Goal: Navigation & Orientation: Find specific page/section

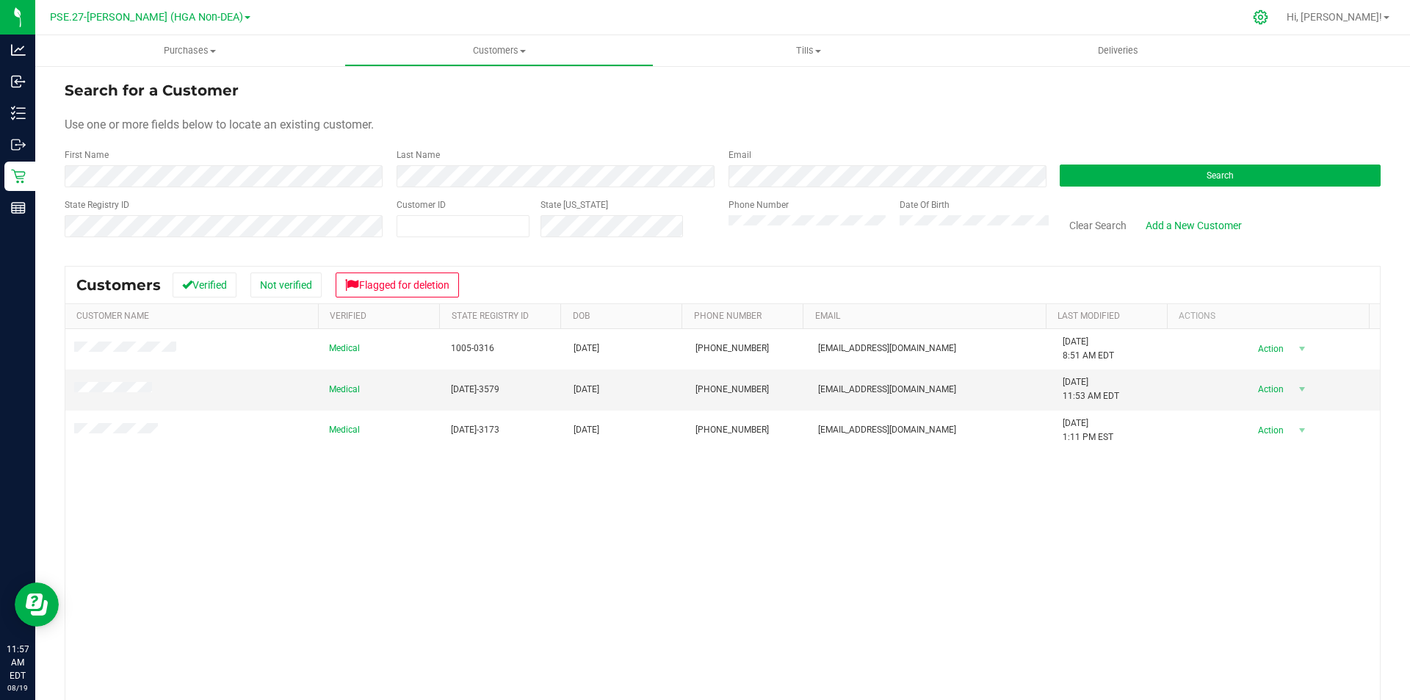
click at [1268, 15] on icon at bounding box center [1260, 17] width 15 height 15
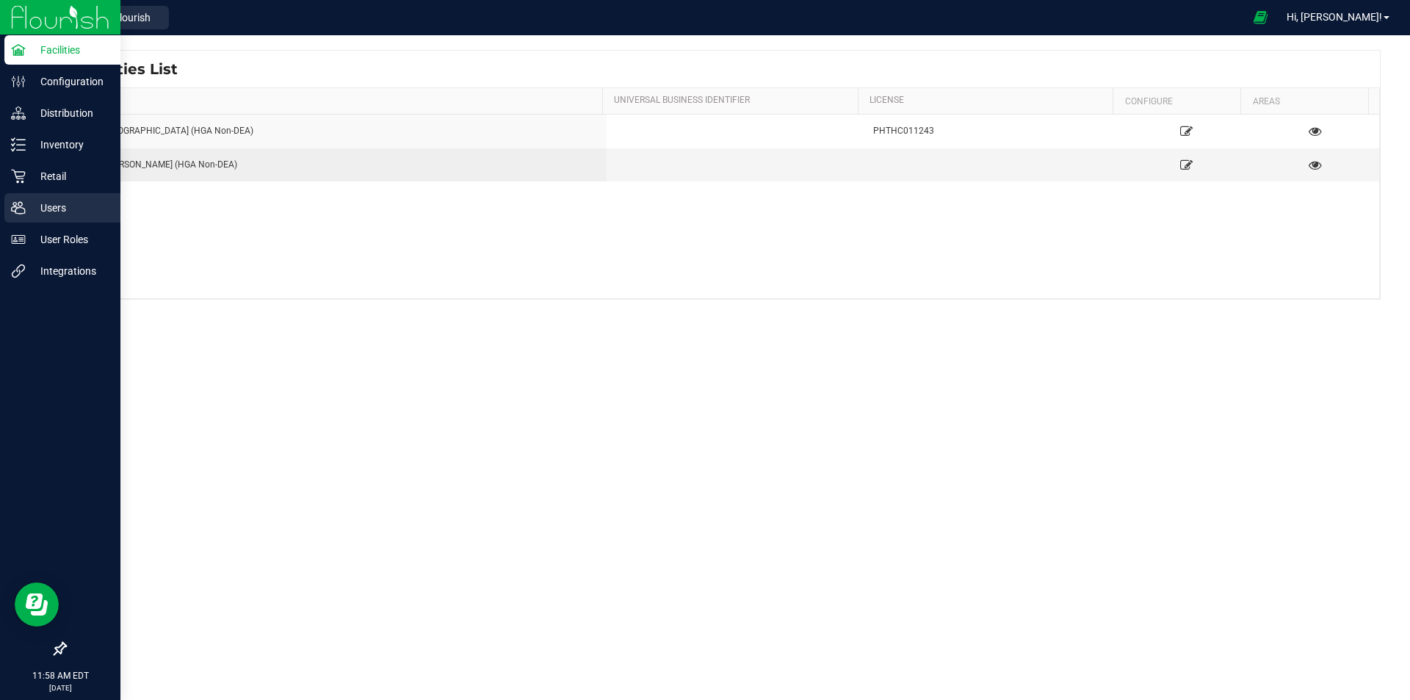
click at [21, 212] on icon at bounding box center [18, 207] width 15 height 15
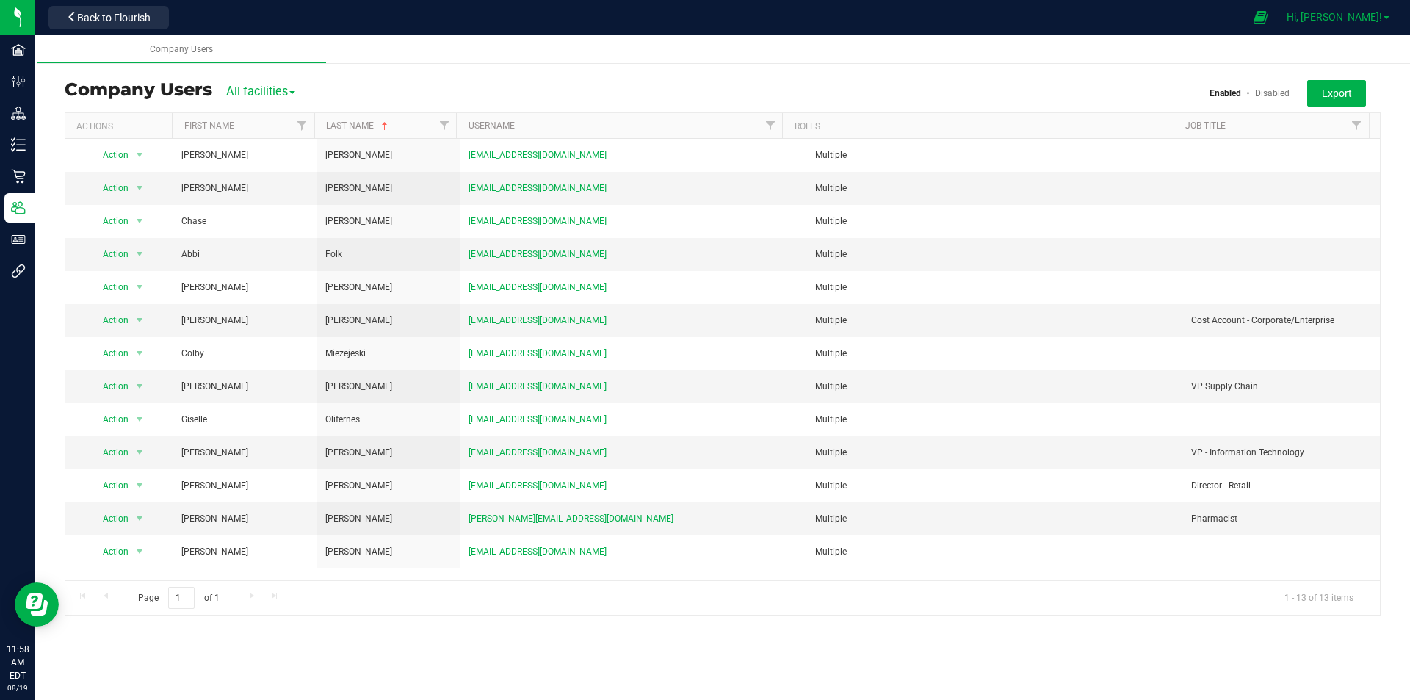
click at [1378, 17] on span "Hi, [PERSON_NAME]!" at bounding box center [1334, 17] width 95 height 12
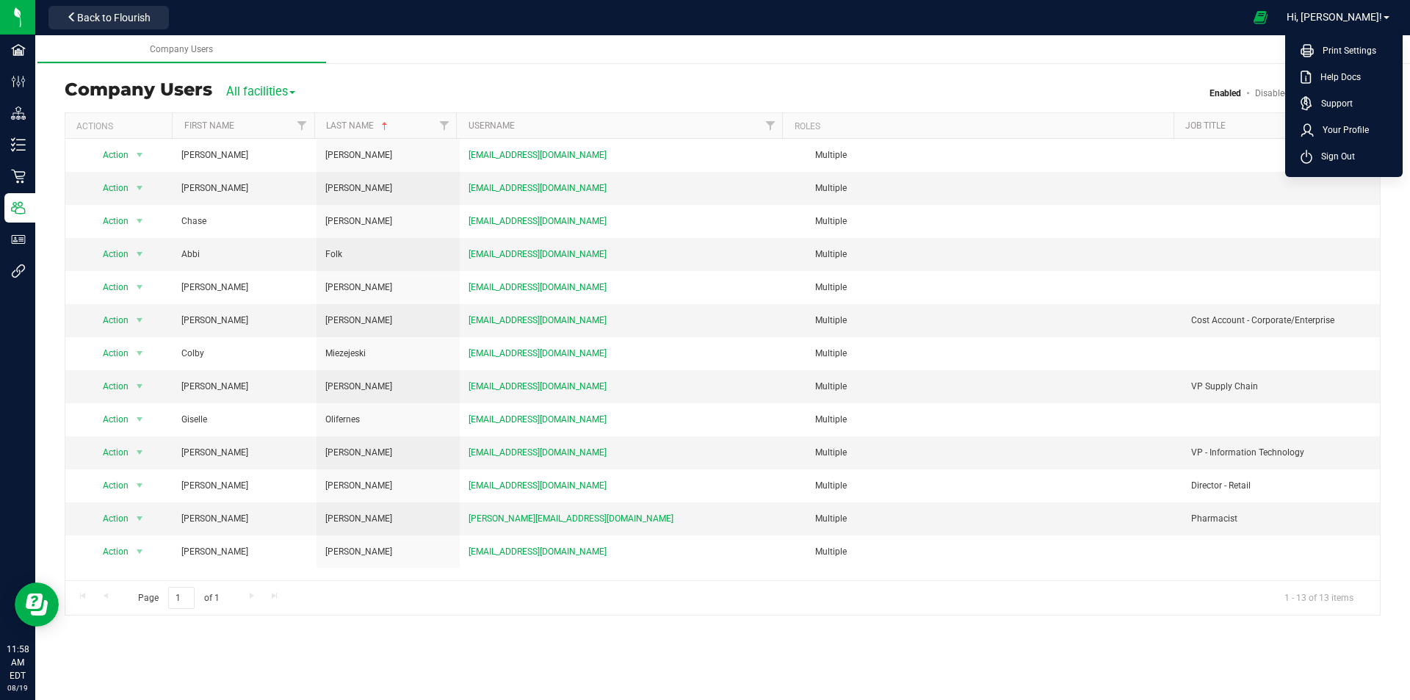
click at [1254, 64] on ul "Company Users" at bounding box center [742, 49] width 1410 height 29
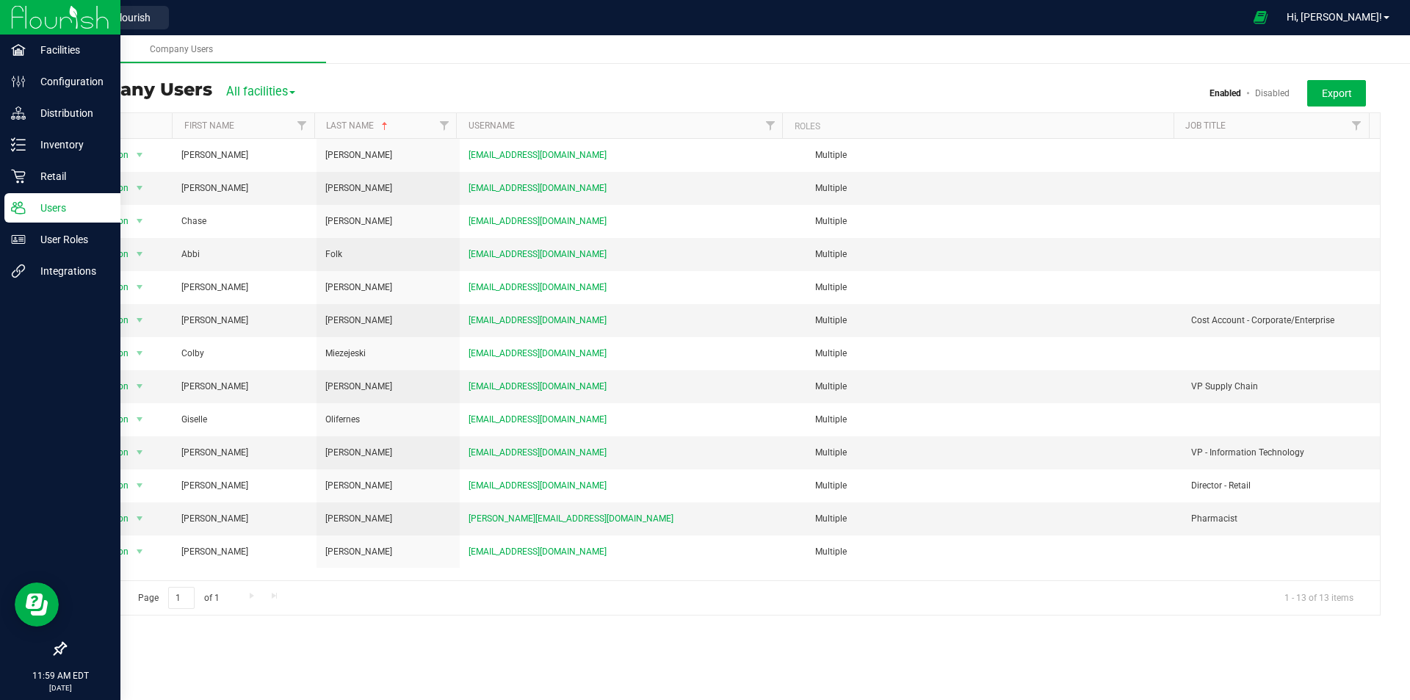
click at [46, 209] on p "Users" at bounding box center [70, 208] width 88 height 18
click at [57, 51] on p "Facilities" at bounding box center [70, 50] width 88 height 18
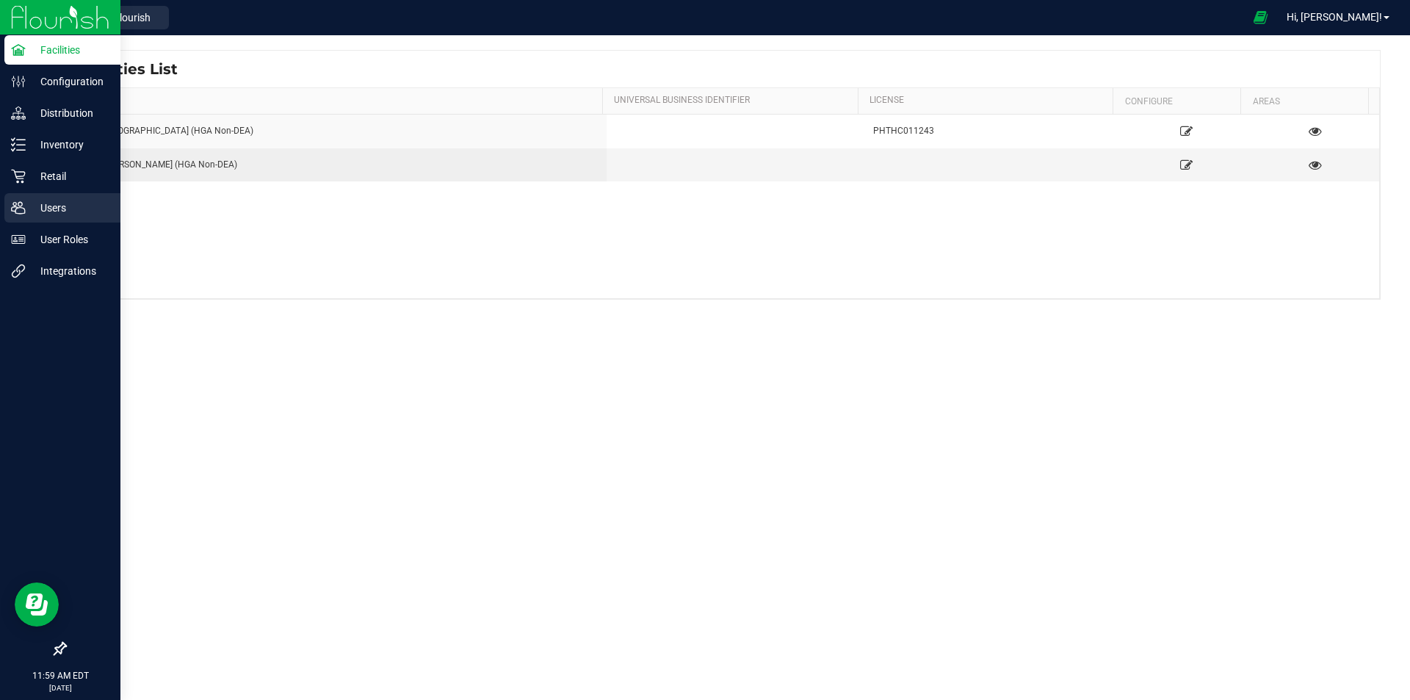
click at [59, 201] on p "Users" at bounding box center [70, 208] width 88 height 18
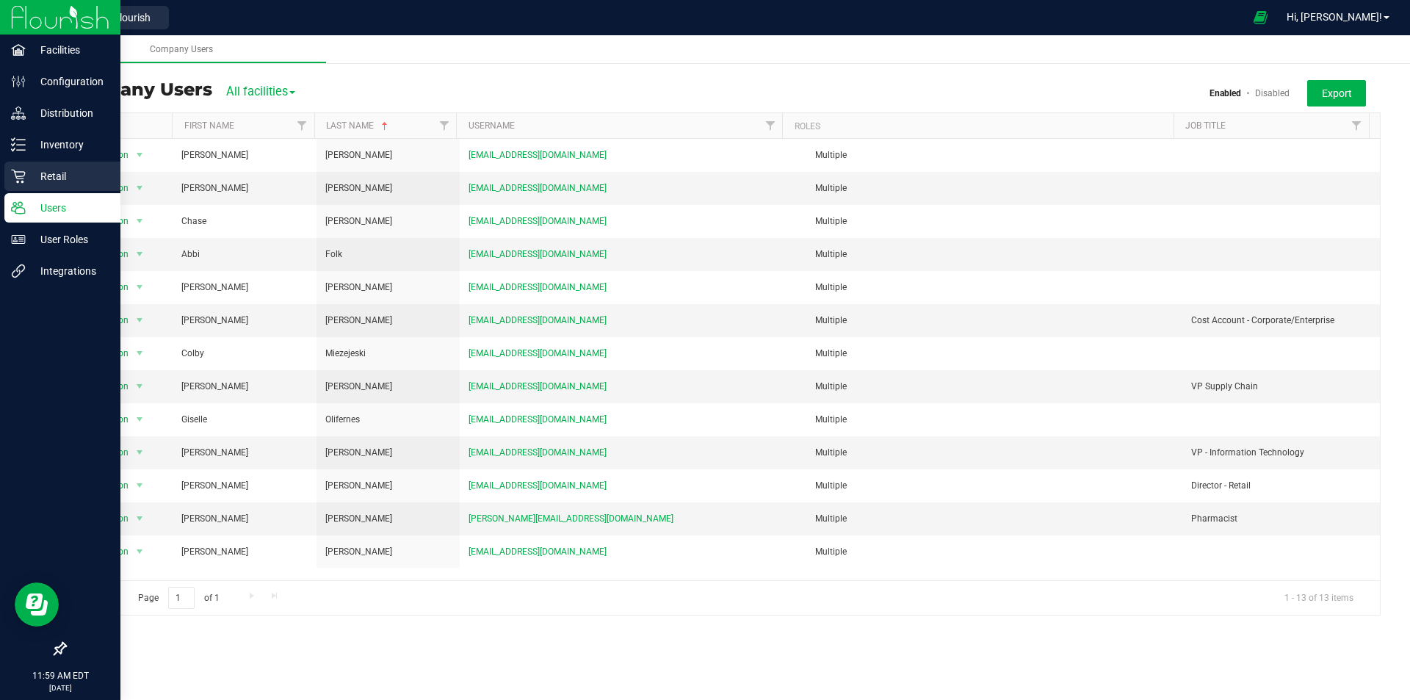
click at [43, 173] on p "Retail" at bounding box center [70, 176] width 88 height 18
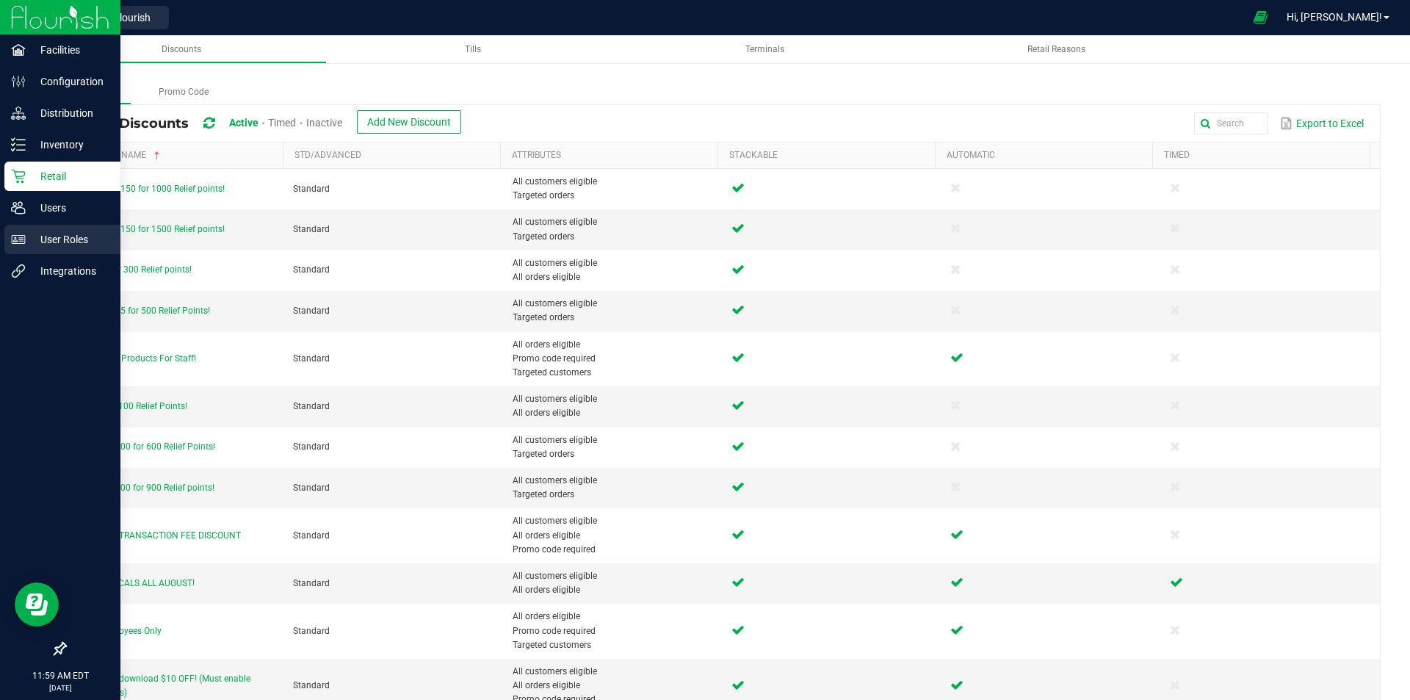
click at [55, 241] on p "User Roles" at bounding box center [70, 240] width 88 height 18
